Goal: Check status: Check status

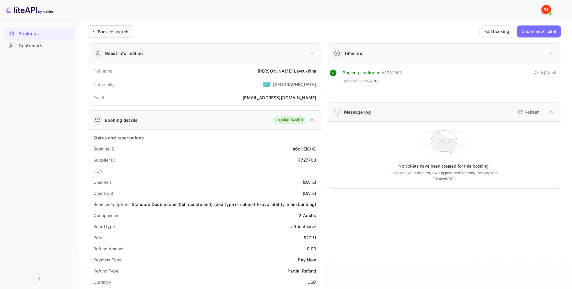
click at [120, 30] on div "Back to search" at bounding box center [113, 32] width 30 height 6
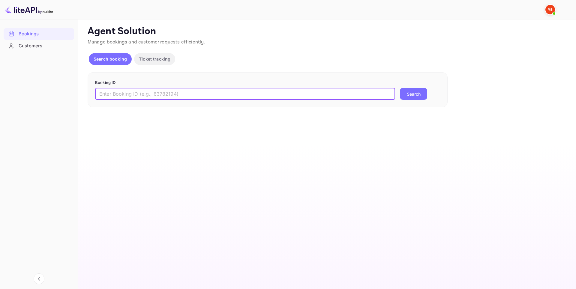
click at [251, 92] on input "text" at bounding box center [245, 94] width 300 height 12
paste input "9603761"
type input "9603761"
click at [419, 94] on button "Search" at bounding box center [413, 94] width 27 height 12
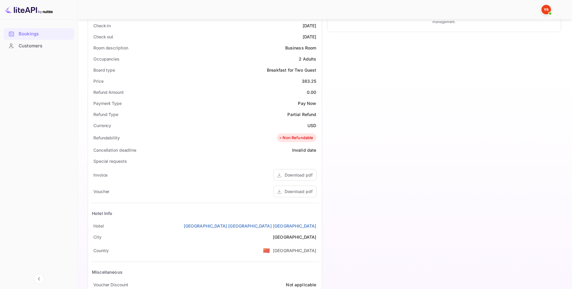
scroll to position [180, 0]
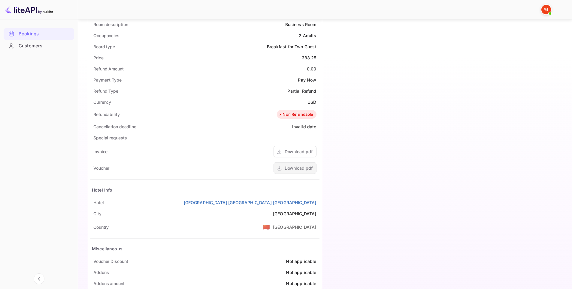
click at [290, 171] on div "Download pdf" at bounding box center [298, 168] width 28 height 6
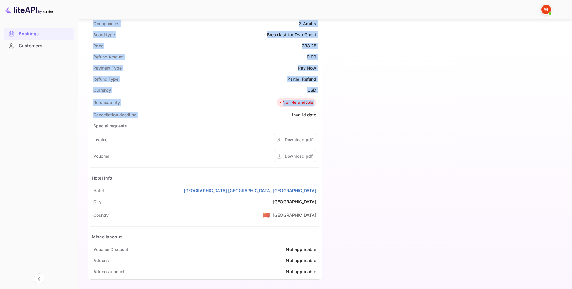
scroll to position [194, 0]
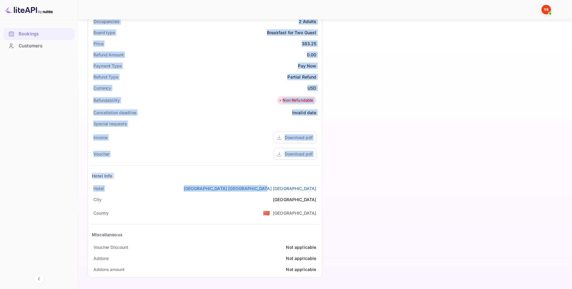
drag, startPoint x: 143, startPoint y: 77, endPoint x: 318, endPoint y: 189, distance: 207.3
click at [318, 189] on div "Ticket Affiliate URL [URL][DOMAIN_NAME] Business partner name Nuitee Travel Cus…" at bounding box center [324, 56] width 479 height 451
copy div "Full name [PERSON_NAME] Nationality 🇰🇿 [DEMOGRAPHIC_DATA] Email [EMAIL_ADDRESS]…"
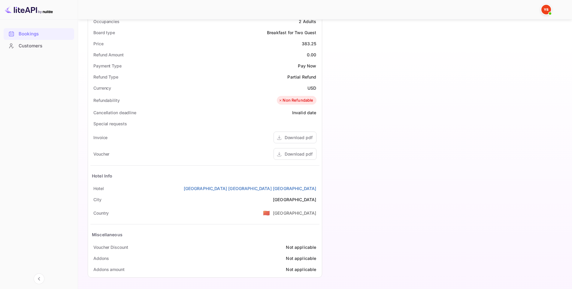
click at [374, 92] on div "Timeline Booking confirmed # 4037408 Supplier ID: 9603761 [DATE] 03:53 Message …" at bounding box center [441, 63] width 239 height 437
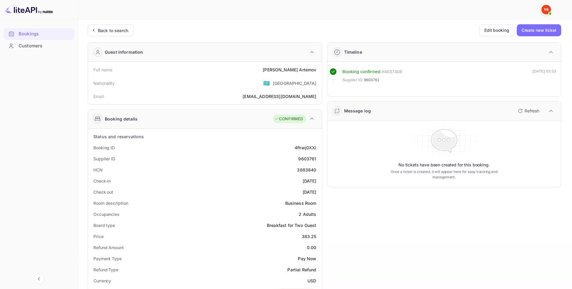
scroll to position [0, 0]
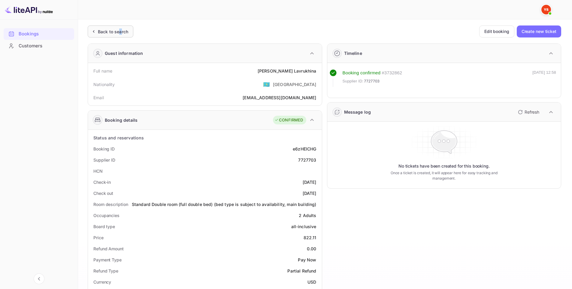
click at [120, 29] on div "Back to search" at bounding box center [113, 32] width 30 height 6
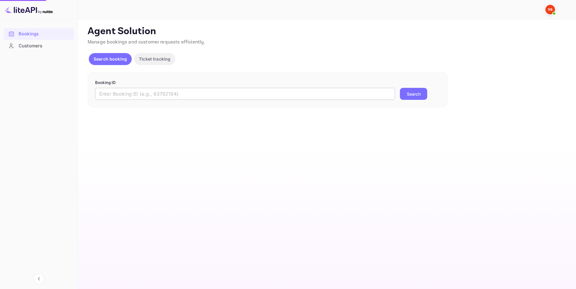
click at [198, 92] on input "text" at bounding box center [245, 94] width 300 height 12
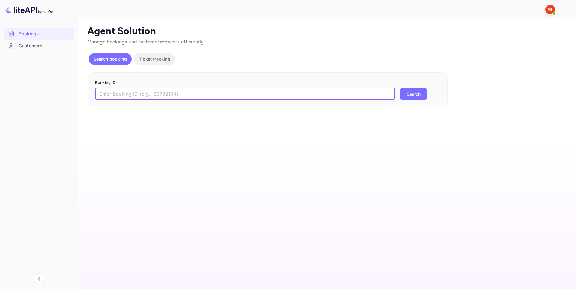
click at [198, 92] on input "text" at bounding box center [245, 94] width 300 height 12
paste input "9656058"
type input "9656058"
click at [412, 95] on button "Search" at bounding box center [413, 94] width 27 height 12
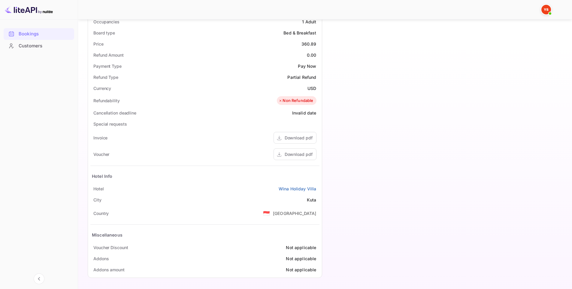
scroll to position [194, 0]
click at [293, 152] on div "Download pdf" at bounding box center [298, 154] width 28 height 6
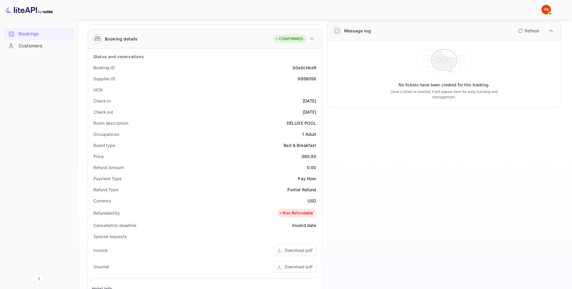
scroll to position [74, 0]
